Goal: Transaction & Acquisition: Obtain resource

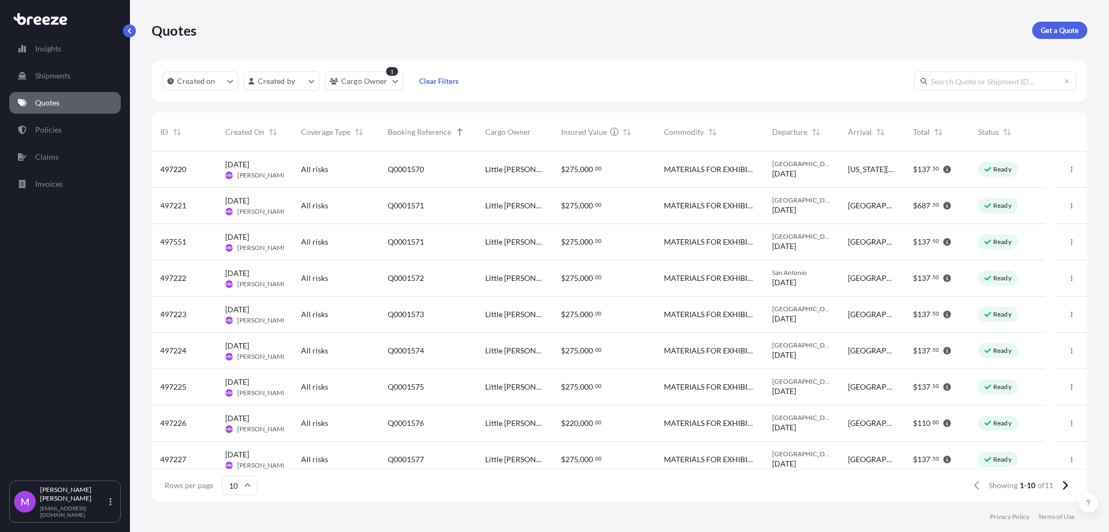
scroll to position [346, 924]
click at [61, 100] on link "Quotes" at bounding box center [65, 103] width 112 height 22
click at [57, 74] on p "Shipments" at bounding box center [52, 75] width 35 height 11
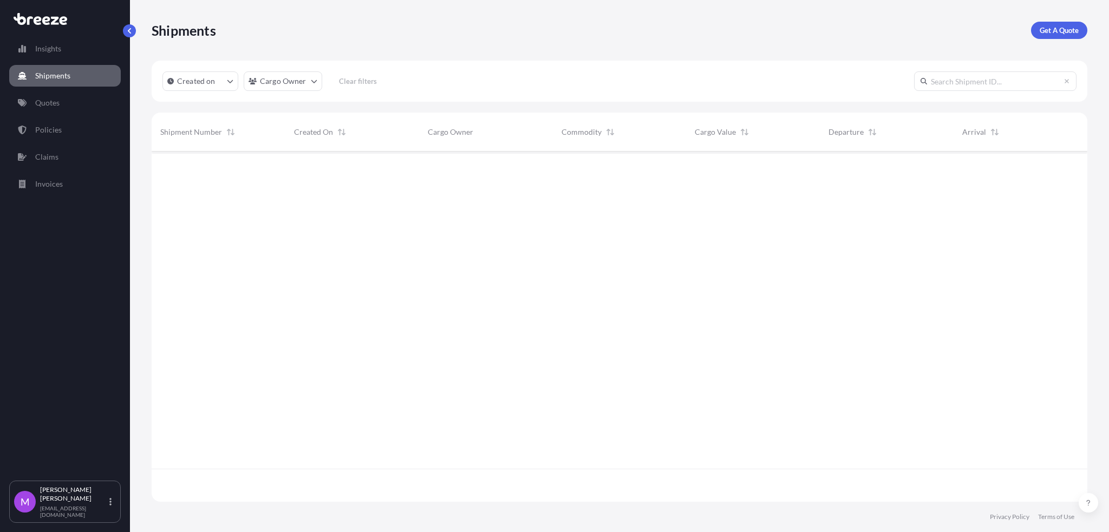
scroll to position [346, 924]
click at [53, 104] on p "Quotes" at bounding box center [47, 102] width 24 height 11
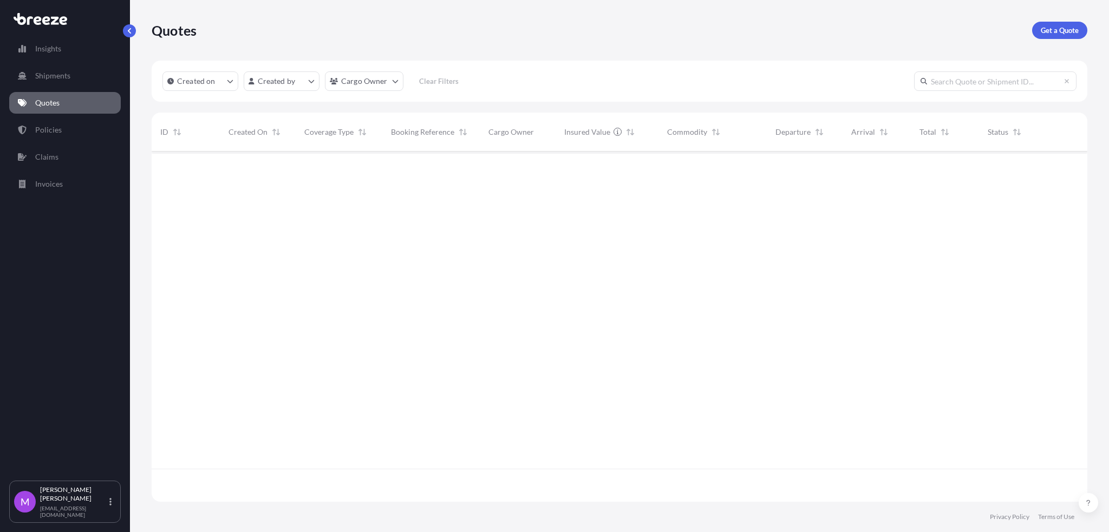
scroll to position [346, 924]
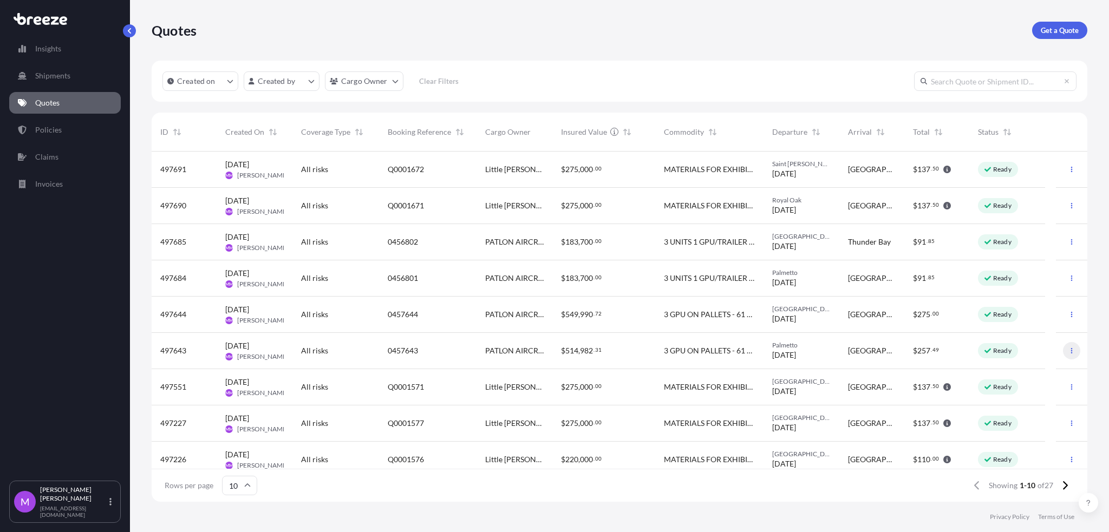
click at [1063, 354] on button "button" at bounding box center [1071, 350] width 17 height 17
click at [1026, 377] on p "Duplicate quote" at bounding box center [1018, 372] width 54 height 11
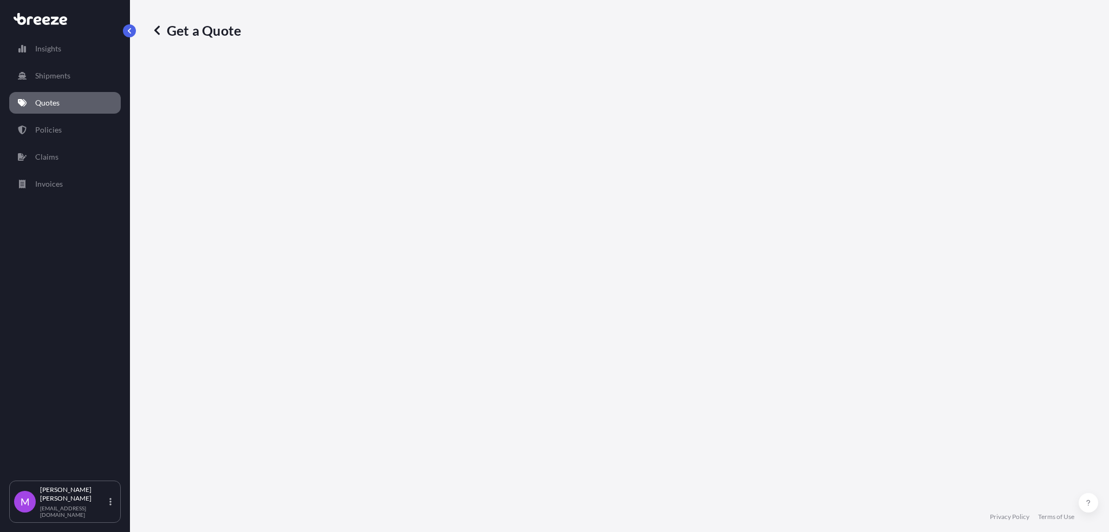
select select "Road"
select select "1"
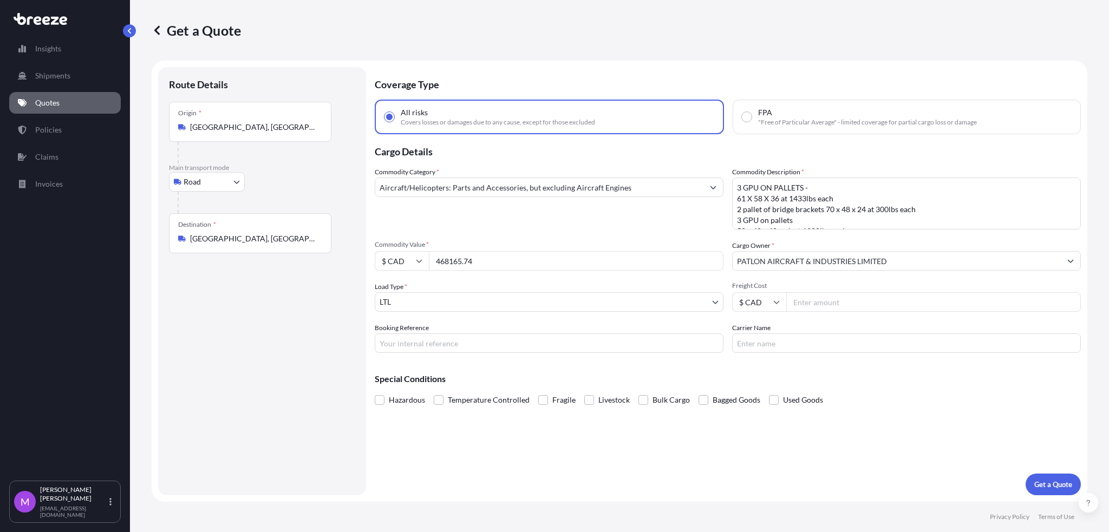
click at [428, 347] on input "Booking Reference" at bounding box center [549, 343] width 349 height 19
paste input "125,000."
type input "125,000."
drag, startPoint x: 422, startPoint y: 341, endPoint x: 357, endPoint y: 337, distance: 65.1
click at [357, 337] on form "Route Details Place of loading Road Road Rail Origin * [GEOGRAPHIC_DATA] Main t…" at bounding box center [620, 281] width 936 height 441
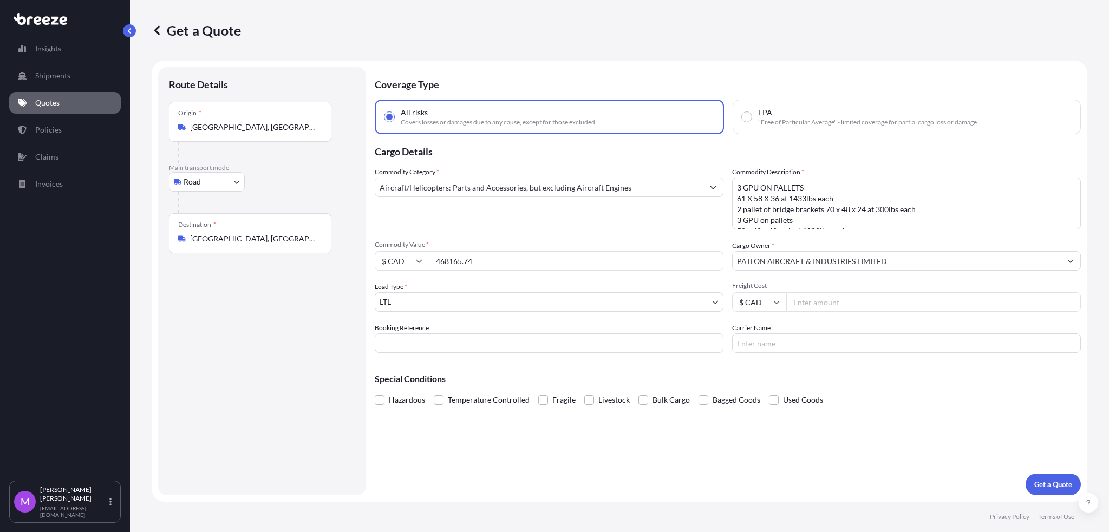
click at [488, 260] on input "468165.74" at bounding box center [576, 260] width 295 height 19
drag, startPoint x: 403, startPoint y: 262, endPoint x: 396, endPoint y: 262, distance: 7.1
click at [394, 262] on div "$ CAD 468165.74" at bounding box center [549, 260] width 349 height 19
paste input "125000"
type input "125000"
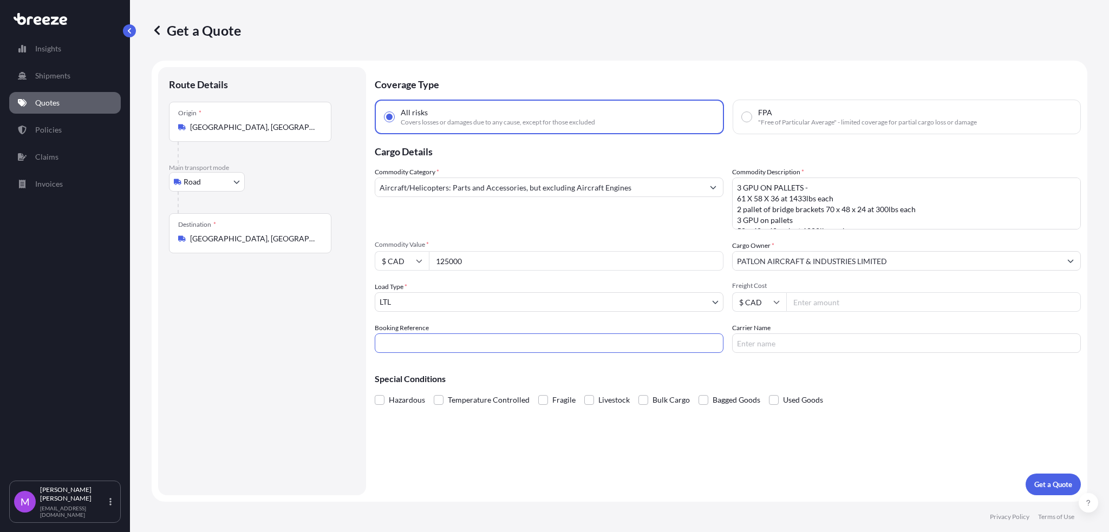
click at [431, 351] on input "Booking Reference" at bounding box center [549, 343] width 349 height 19
paste input "Q0001687"
type input "Q0001687"
click at [284, 409] on div "Route Details Place of loading Road Road Rail Origin * [GEOGRAPHIC_DATA] Main t…" at bounding box center [262, 281] width 186 height 407
click at [856, 213] on textarea "3 GPU ON PALLETS - 61 X 58 X 36 at 1433lbs each 2 pallet of bridge brackets 70 …" at bounding box center [906, 204] width 349 height 52
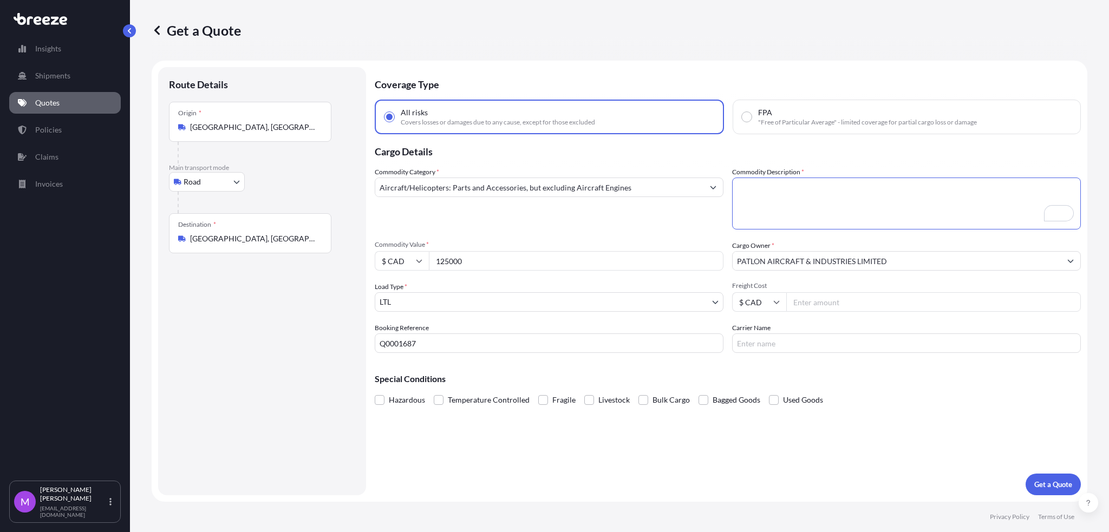
click at [799, 210] on textarea "3 GPU ON PALLETS - 61 X 58 X 36 at 1433lbs each 2 pallet of bridge brackets 70 …" at bounding box center [906, 204] width 349 height 52
paste textarea "1 GPU/TRAILER on pallet 1800lbs at 88 x 48 x 58 – no stacking on top 2 GPU/CART…"
click at [902, 211] on textarea "3 GPU ON PALLETS - 61 X 58 X 36 at 1433lbs each 2 pallet of bridge brackets 70 …" at bounding box center [906, 204] width 349 height 52
click at [975, 204] on textarea "3 GPU ON PALLETS - 61 X 58 X 36 at 1433lbs each 2 pallet of bridge brackets 70 …" at bounding box center [906, 204] width 349 height 52
type textarea "1 GPU/TRAILER on pallet 1800lbs at 88 x 48 x 58 – no stacking on top 2 GPU/CART…"
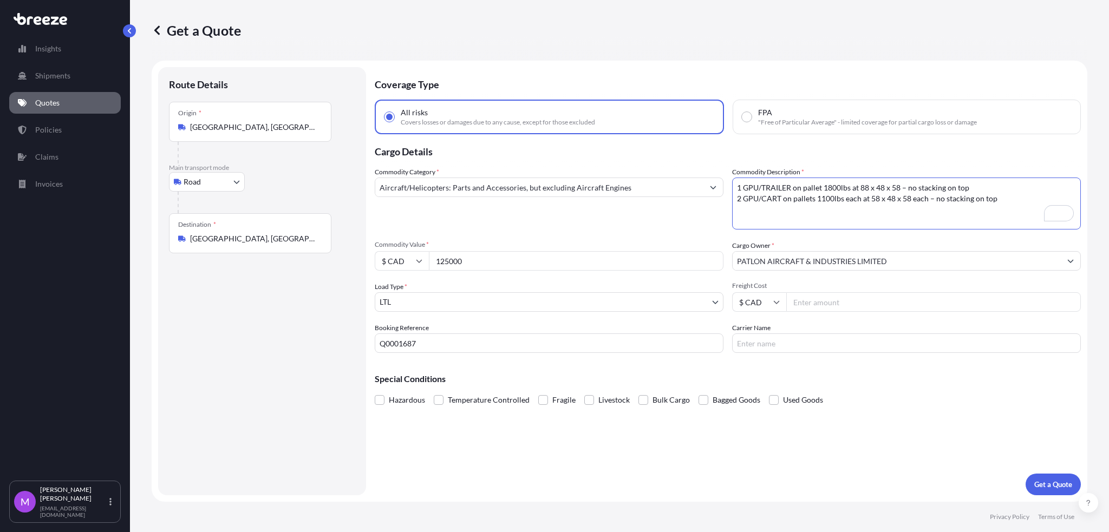
click at [455, 265] on input "125000" at bounding box center [576, 260] width 295 height 19
click at [480, 253] on input "125000" at bounding box center [576, 260] width 295 height 19
drag, startPoint x: 481, startPoint y: 260, endPoint x: 403, endPoint y: 260, distance: 78.5
click at [403, 260] on div "$ CAD 125000" at bounding box center [549, 260] width 349 height 19
click at [788, 201] on textarea "3 GPU ON PALLETS - 61 X 58 X 36 at 1433lbs each 2 pallet of bridge brackets 70 …" at bounding box center [906, 204] width 349 height 52
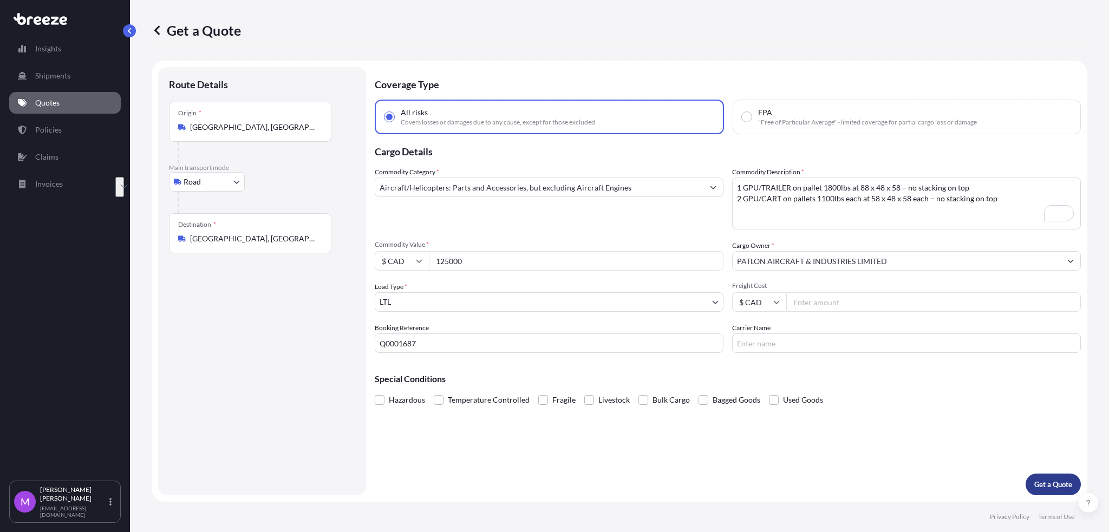
click at [1034, 484] on p "Get a Quote" at bounding box center [1053, 484] width 38 height 11
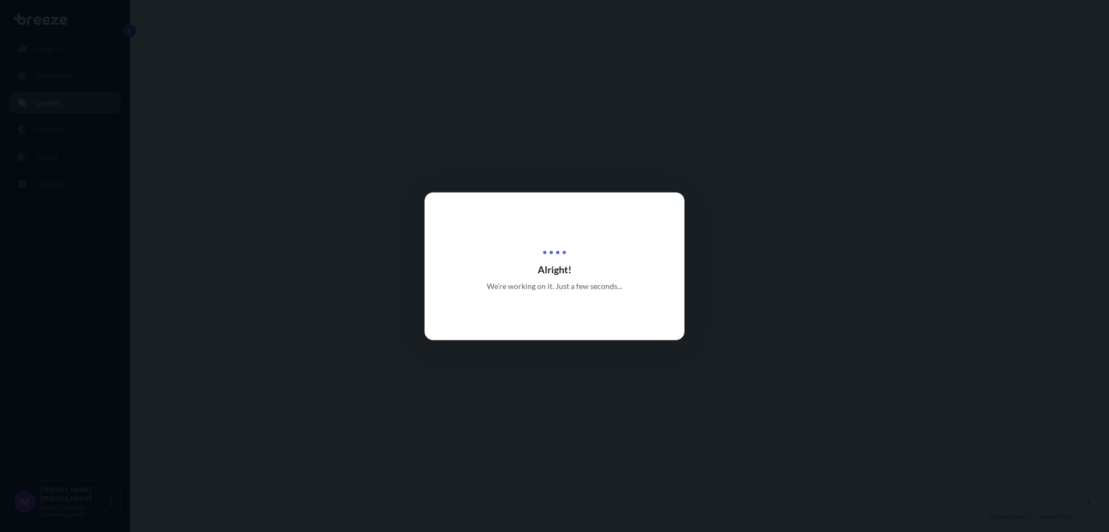
select select "Road"
select select "1"
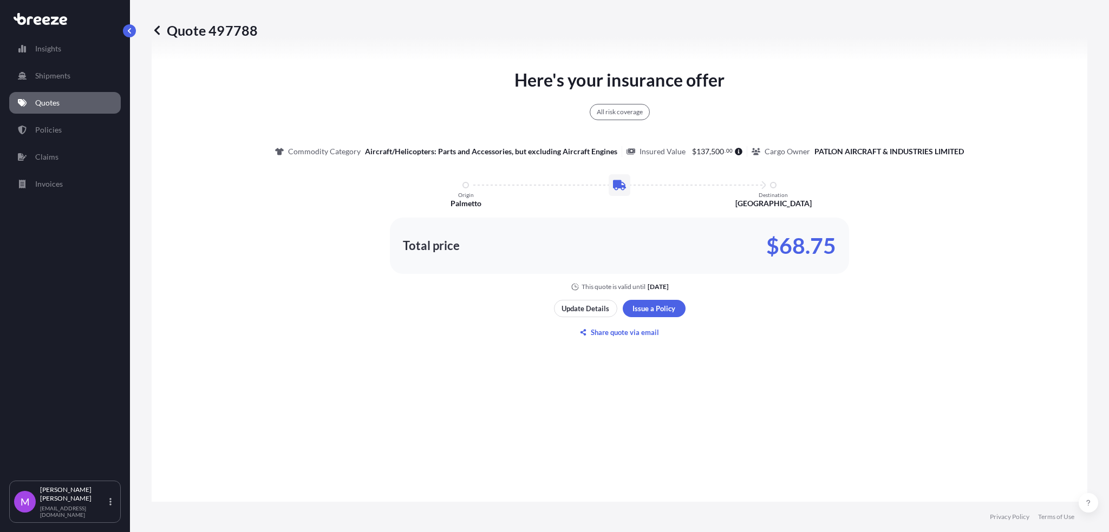
scroll to position [609, 0]
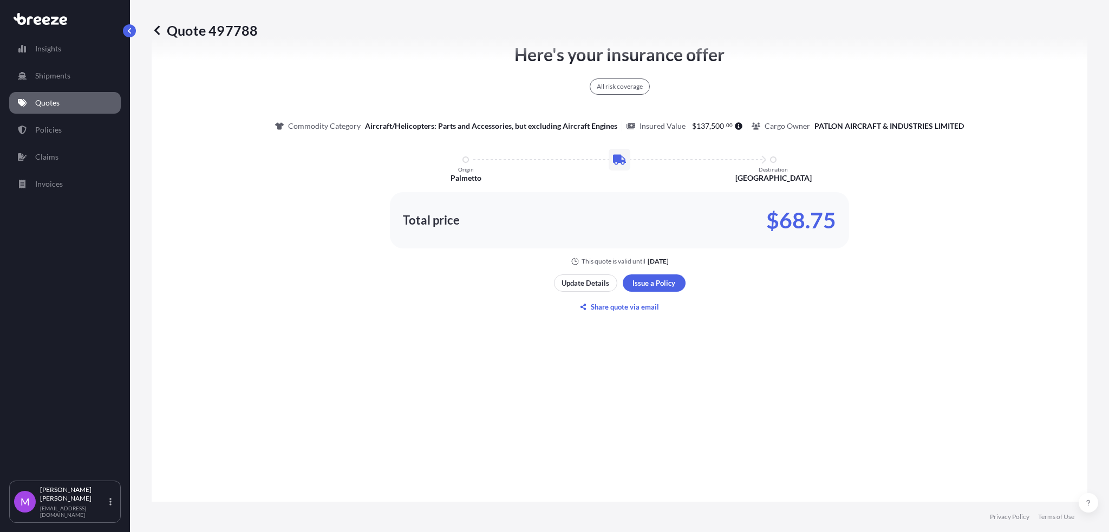
drag, startPoint x: 65, startPoint y: 433, endPoint x: 148, endPoint y: 204, distance: 243.1
click at [65, 431] on div "Insights Shipments Quotes Policies Claims Invoices" at bounding box center [65, 254] width 112 height 453
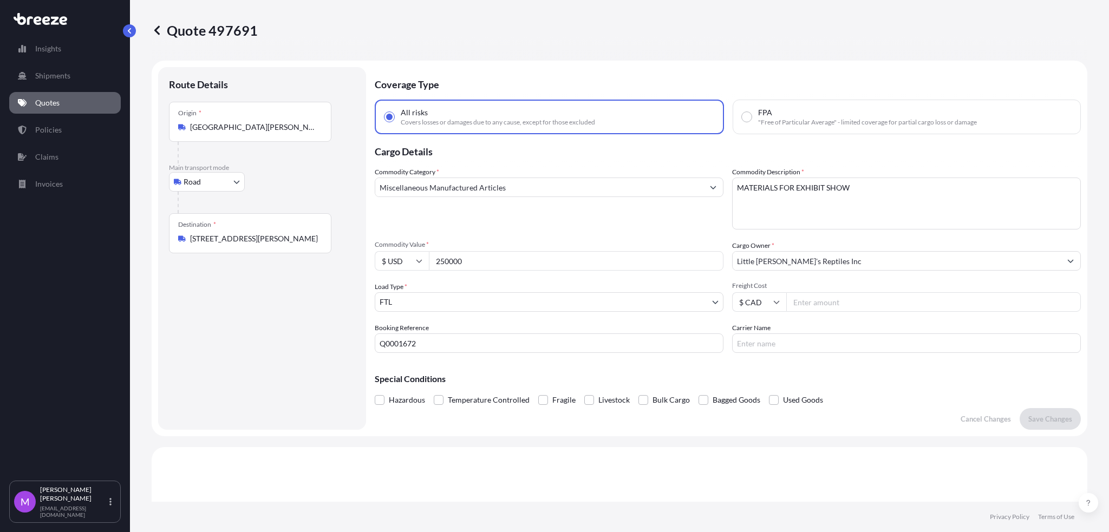
select select "Road"
select select "2"
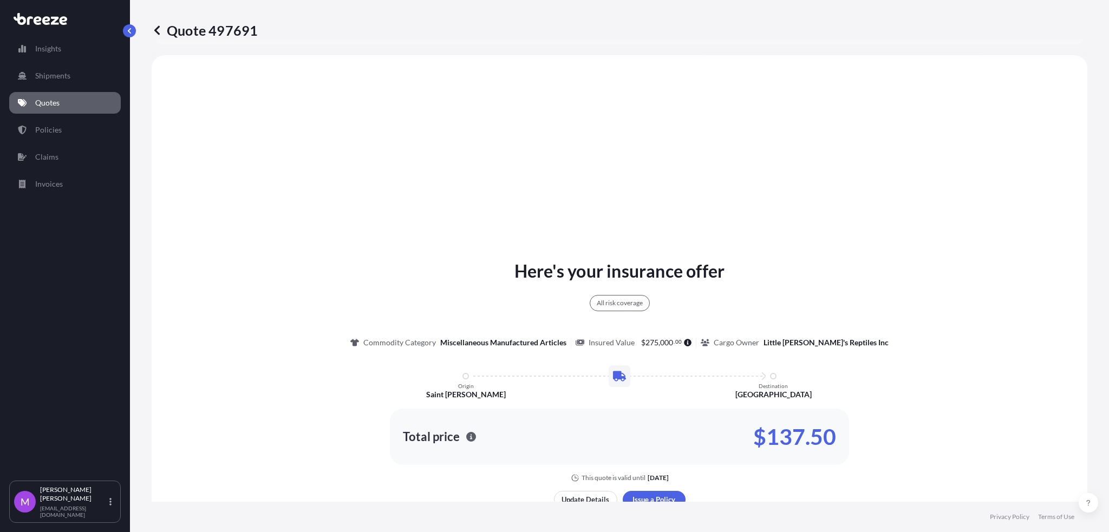
click at [47, 106] on p "Quotes" at bounding box center [47, 102] width 24 height 11
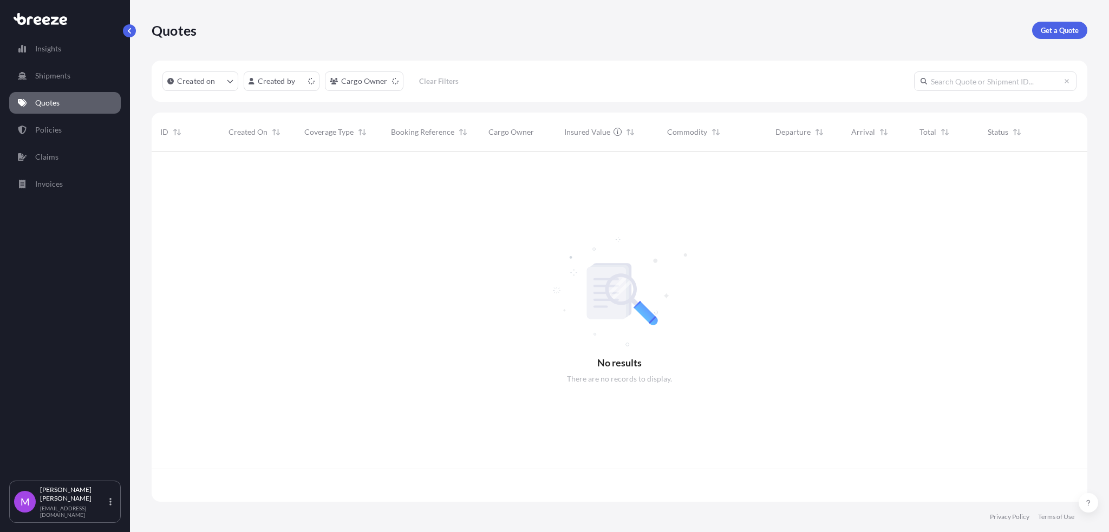
scroll to position [346, 924]
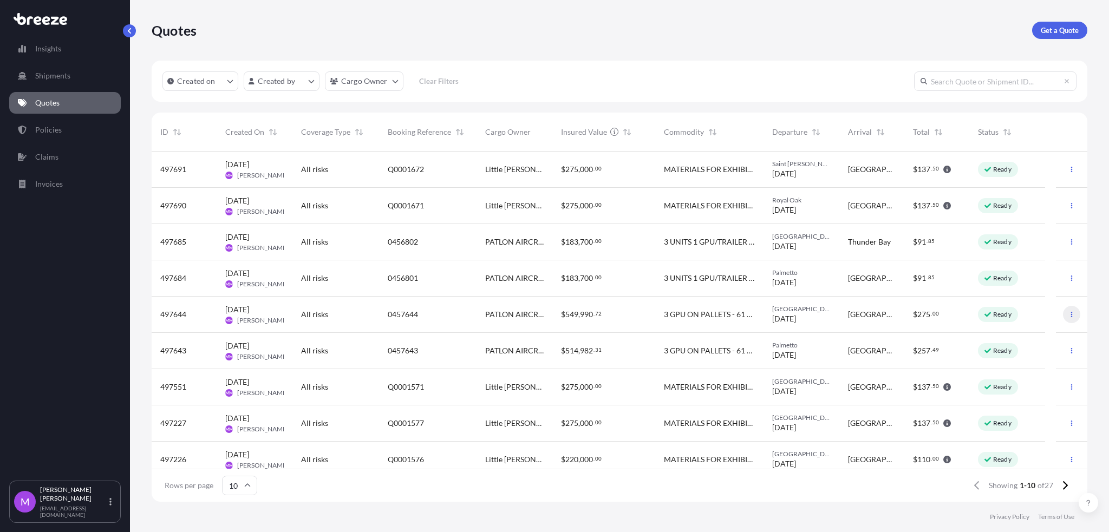
click at [1068, 317] on icon "button" at bounding box center [1071, 314] width 6 height 6
click at [1063, 244] on button "button" at bounding box center [1071, 241] width 17 height 17
click at [1066, 239] on button "button" at bounding box center [1071, 241] width 17 height 17
click at [1042, 263] on p "Duplicate quote" at bounding box center [1018, 263] width 54 height 11
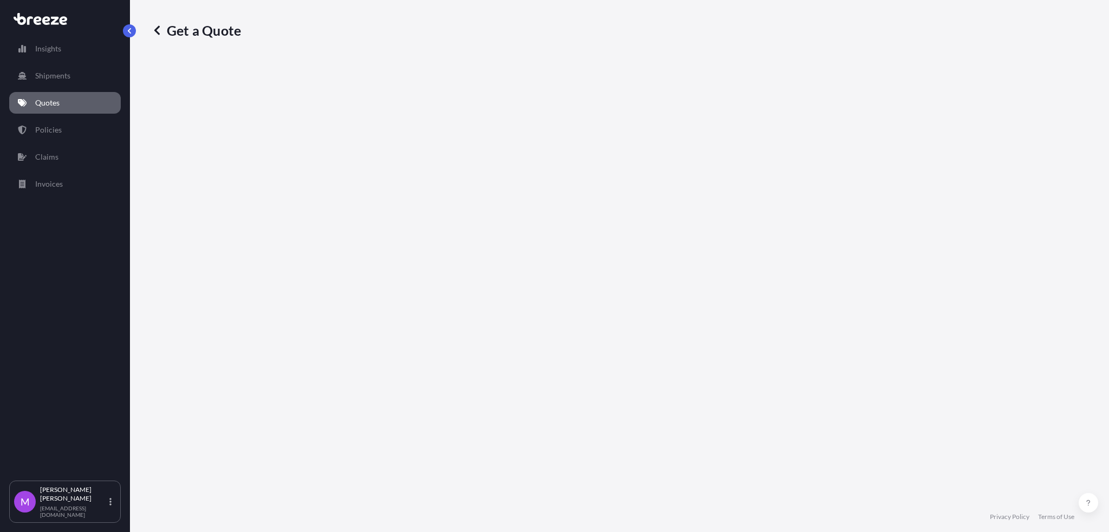
select select "Road"
select select "1"
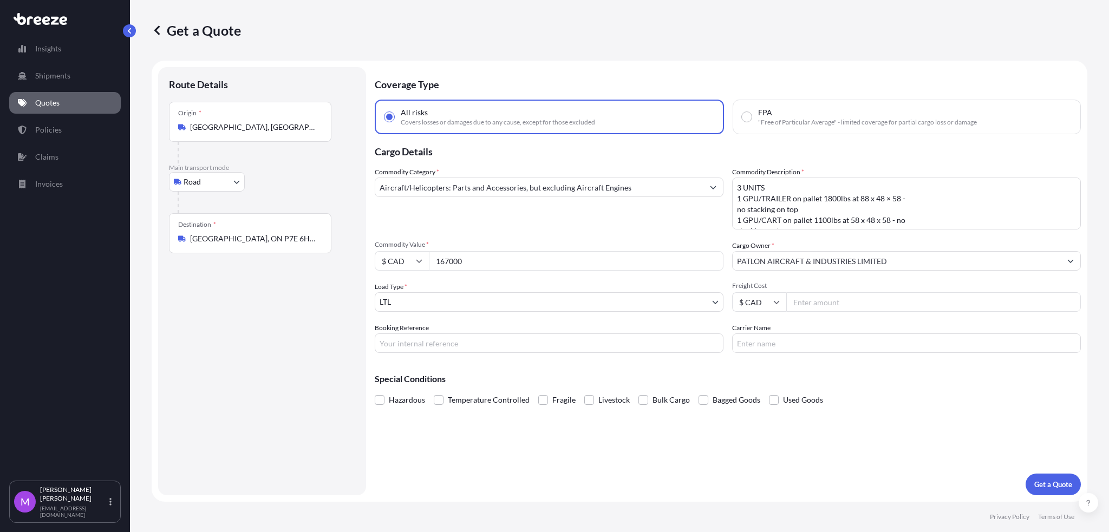
click at [459, 340] on input "Booking Reference" at bounding box center [549, 343] width 349 height 19
paste input "Q0001688"
type input "Q0001688"
click at [465, 268] on input "167000" at bounding box center [576, 260] width 295 height 19
drag, startPoint x: 493, startPoint y: 258, endPoint x: 406, endPoint y: 250, distance: 87.6
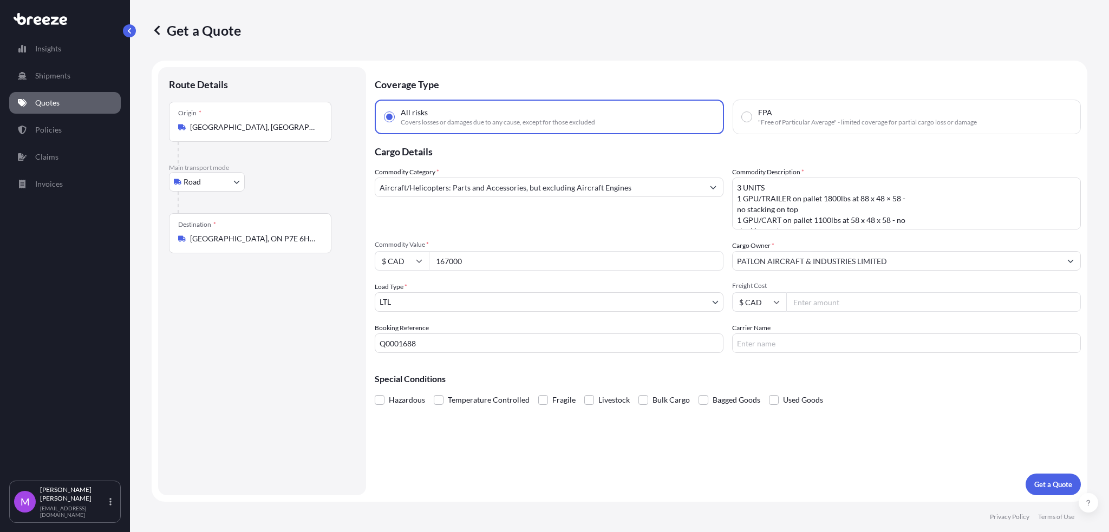
click at [406, 250] on div "Commodity Value * $ CAD 167000" at bounding box center [549, 255] width 349 height 30
paste input "25"
type input "125000"
click at [239, 411] on div "Route Details Place of loading Road Road Rail Origin * Halton Hills, ON, Canada…" at bounding box center [262, 281] width 186 height 407
click at [843, 212] on textarea "3 UNITS 1 GPU/TRAILER on pallet 1800lbs at 88 x 48 × 58 - no stacking on top 1 …" at bounding box center [906, 204] width 349 height 52
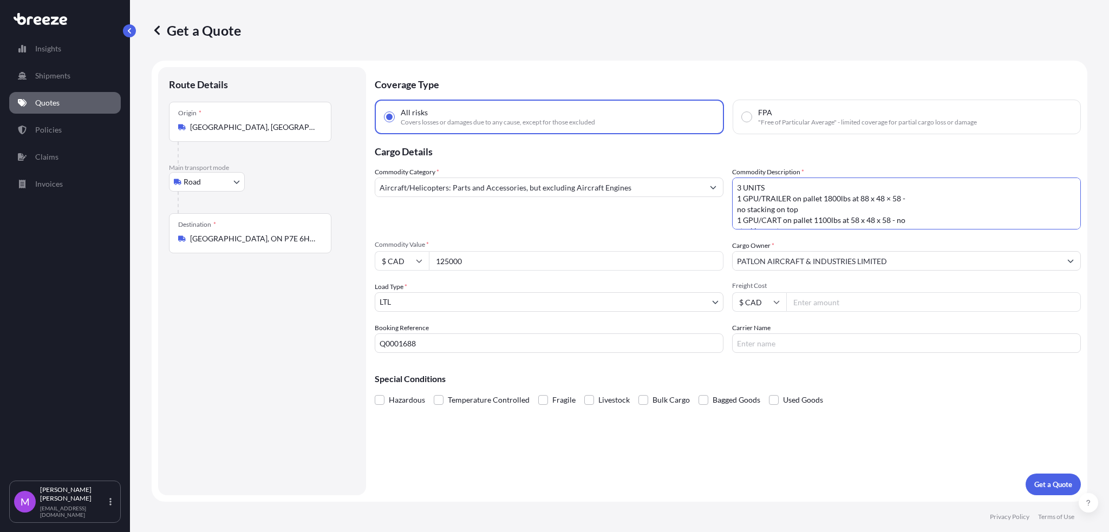
paste textarea "1 GPU/TRAILER on pallet 1800lbs at 88 x 48 x 58 – no stacking on top 2 GPU/CART…"
type textarea "1 GPU/TRAILER on pallet 1800lbs at 88 x 48 x 58 – no stacking on top 2 GPU/CART…"
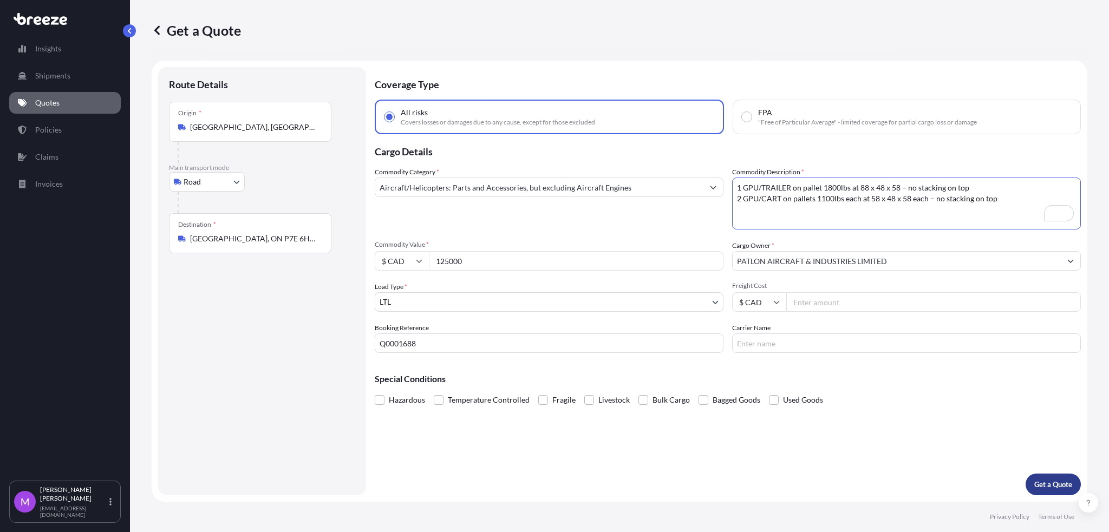
click at [1052, 485] on p "Get a Quote" at bounding box center [1053, 484] width 38 height 11
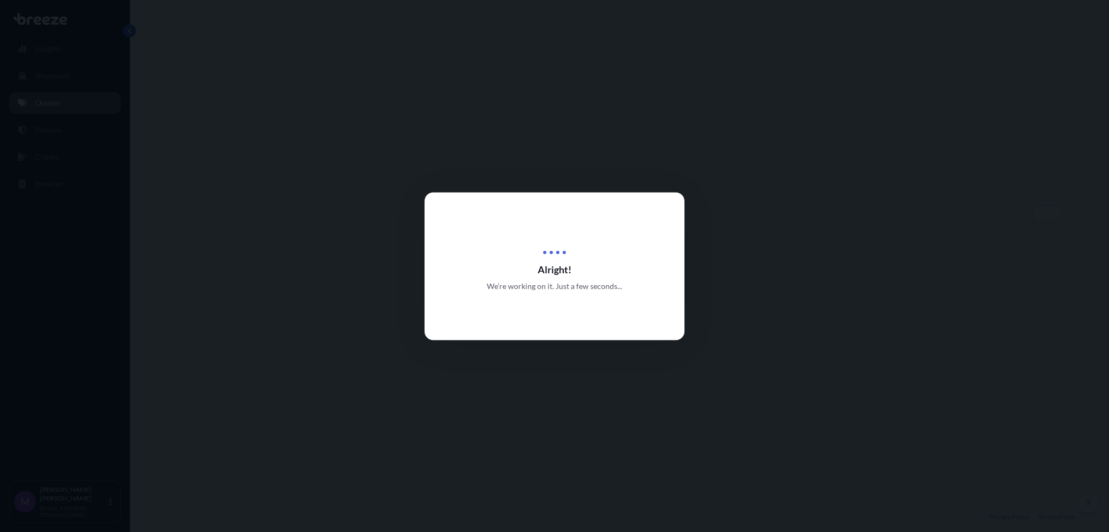
select select "Road"
select select "1"
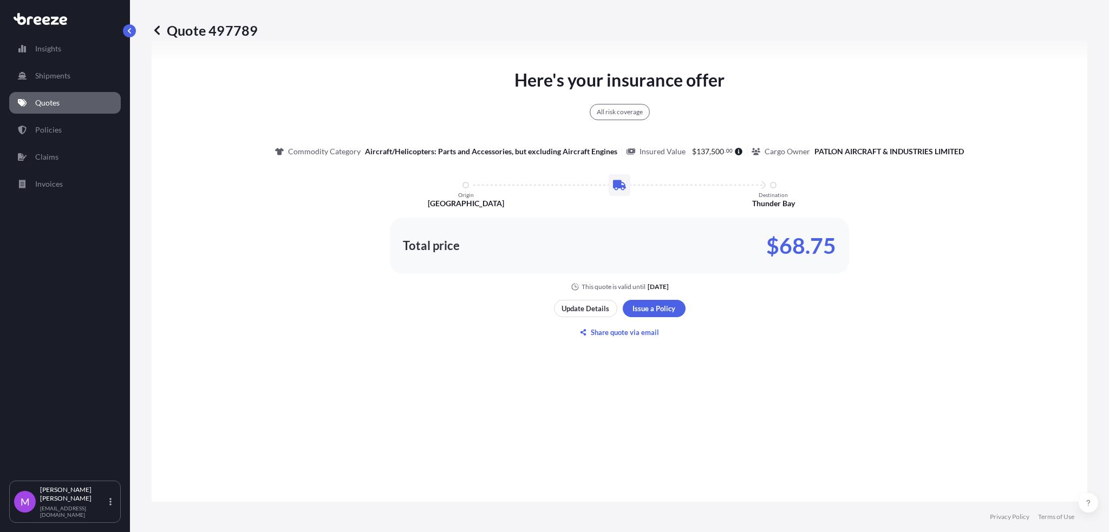
scroll to position [609, 0]
